Goal: Task Accomplishment & Management: Complete application form

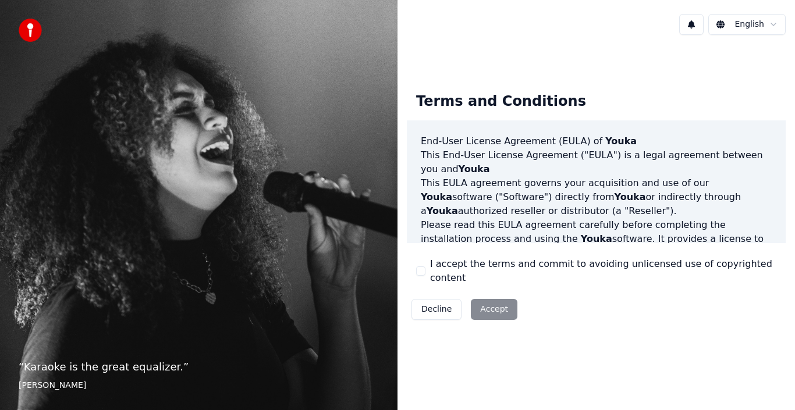
click at [497, 306] on div "Decline Accept" at bounding box center [464, 310] width 115 height 30
click at [424, 271] on button "I accept the terms and commit to avoiding unlicensed use of copyrighted content" at bounding box center [420, 271] width 9 height 9
click at [484, 299] on button "Accept" at bounding box center [494, 309] width 47 height 21
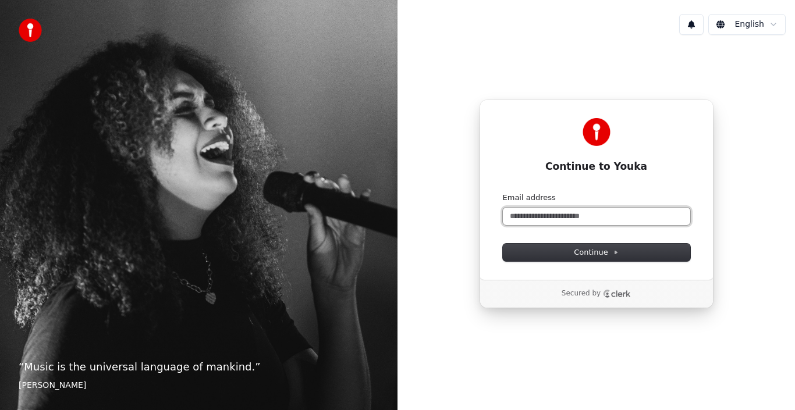
click at [528, 217] on input "Email address" at bounding box center [596, 216] width 187 height 17
click at [562, 217] on input "Email address" at bounding box center [596, 216] width 187 height 17
type input "*"
click at [503, 193] on button "submit" at bounding box center [503, 193] width 0 height 0
type input "**********"
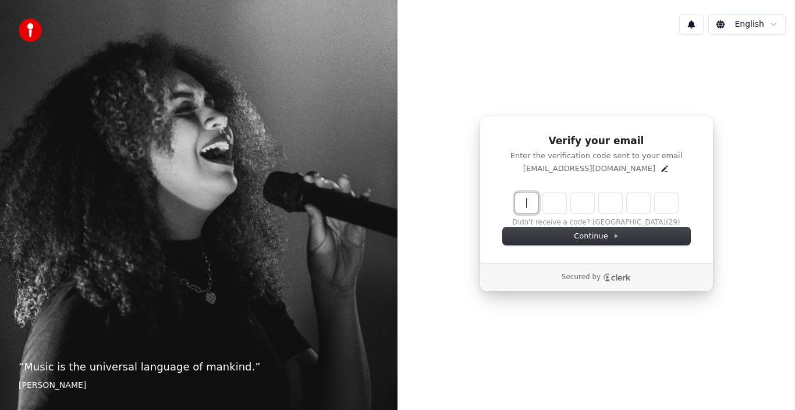
click at [530, 204] on input "Enter verification code" at bounding box center [596, 203] width 163 height 21
